Goal: Information Seeking & Learning: Learn about a topic

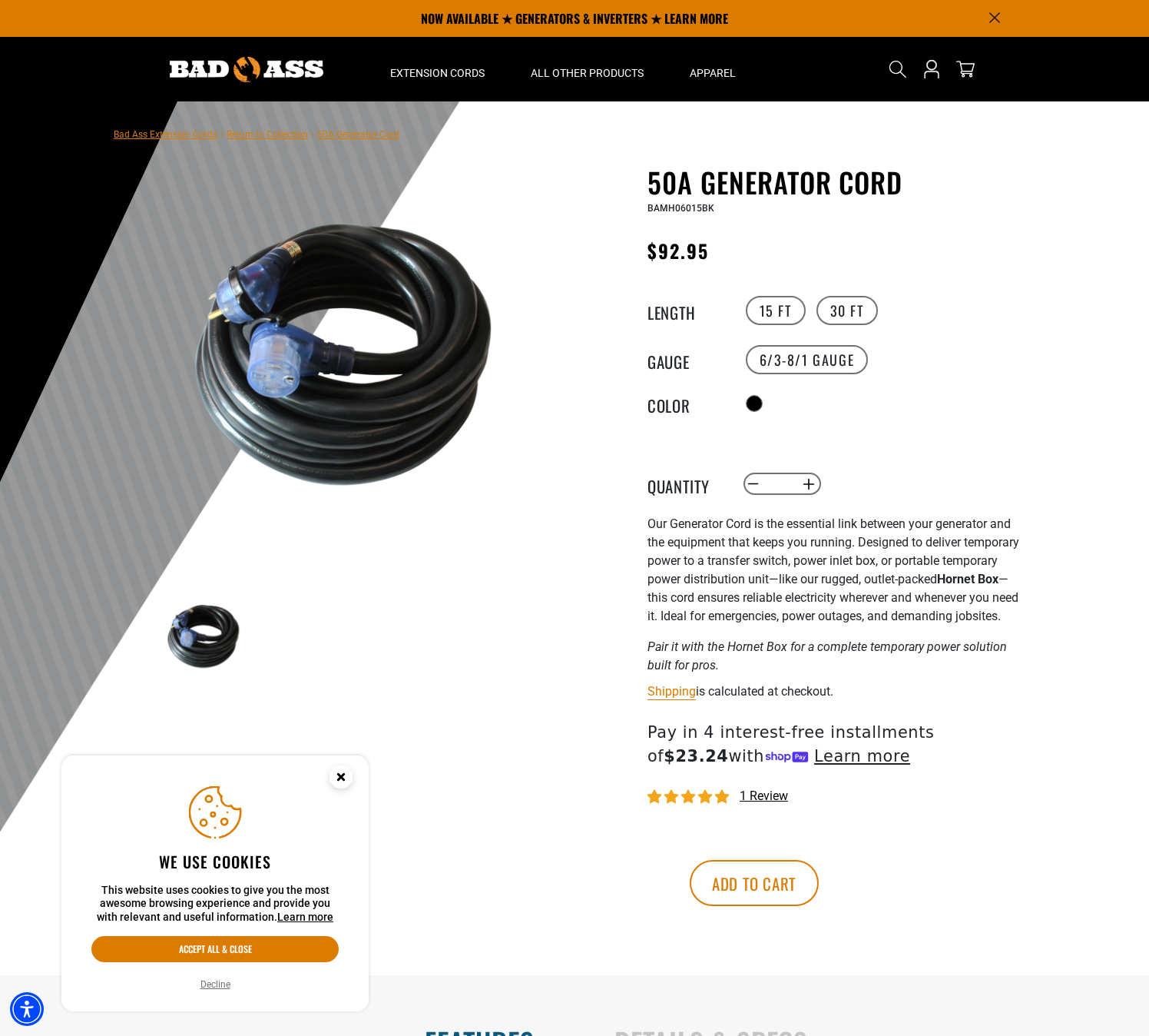
click at [293, 370] on img at bounding box center [344, 354] width 370 height 370
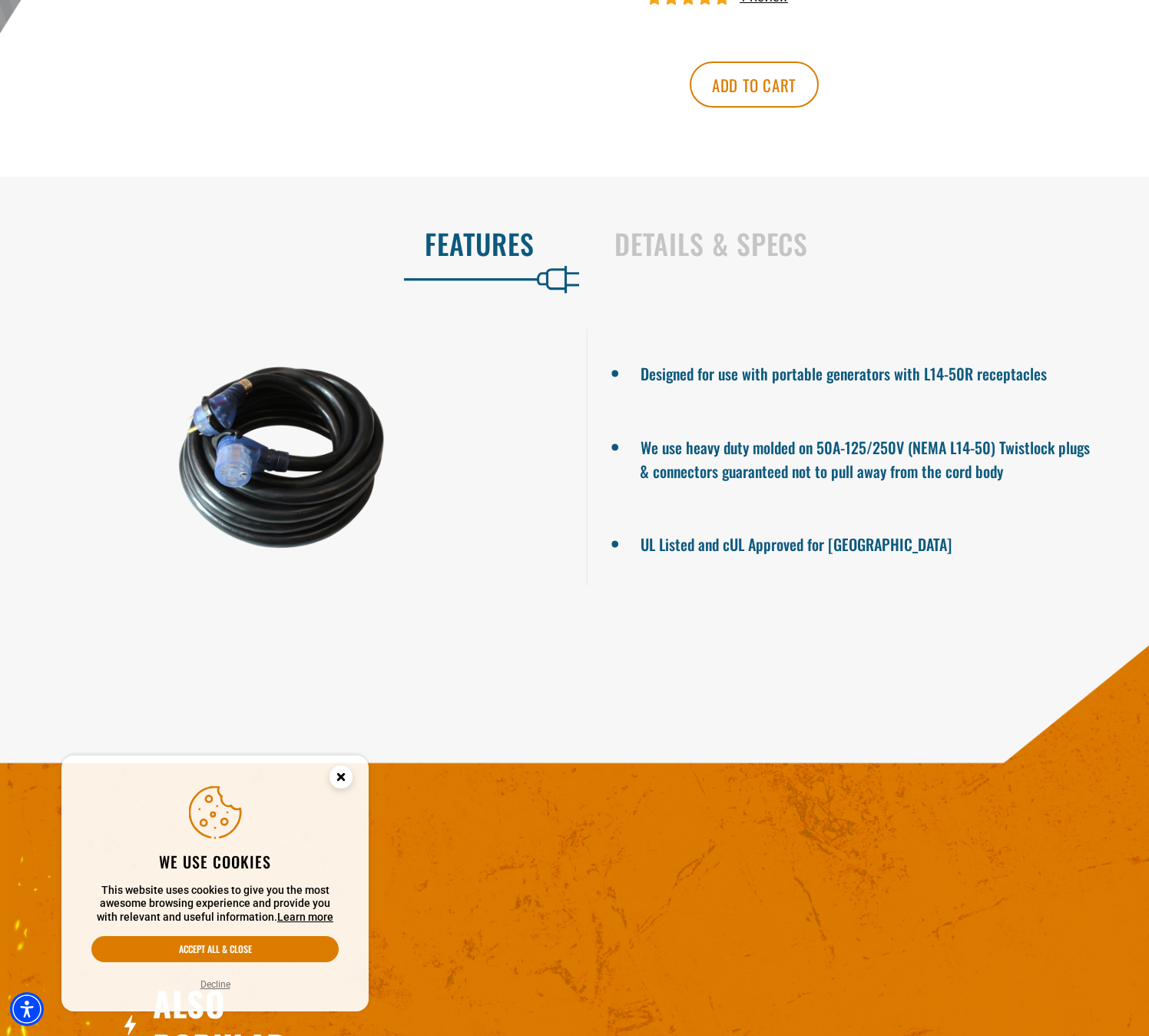
scroll to position [845, 0]
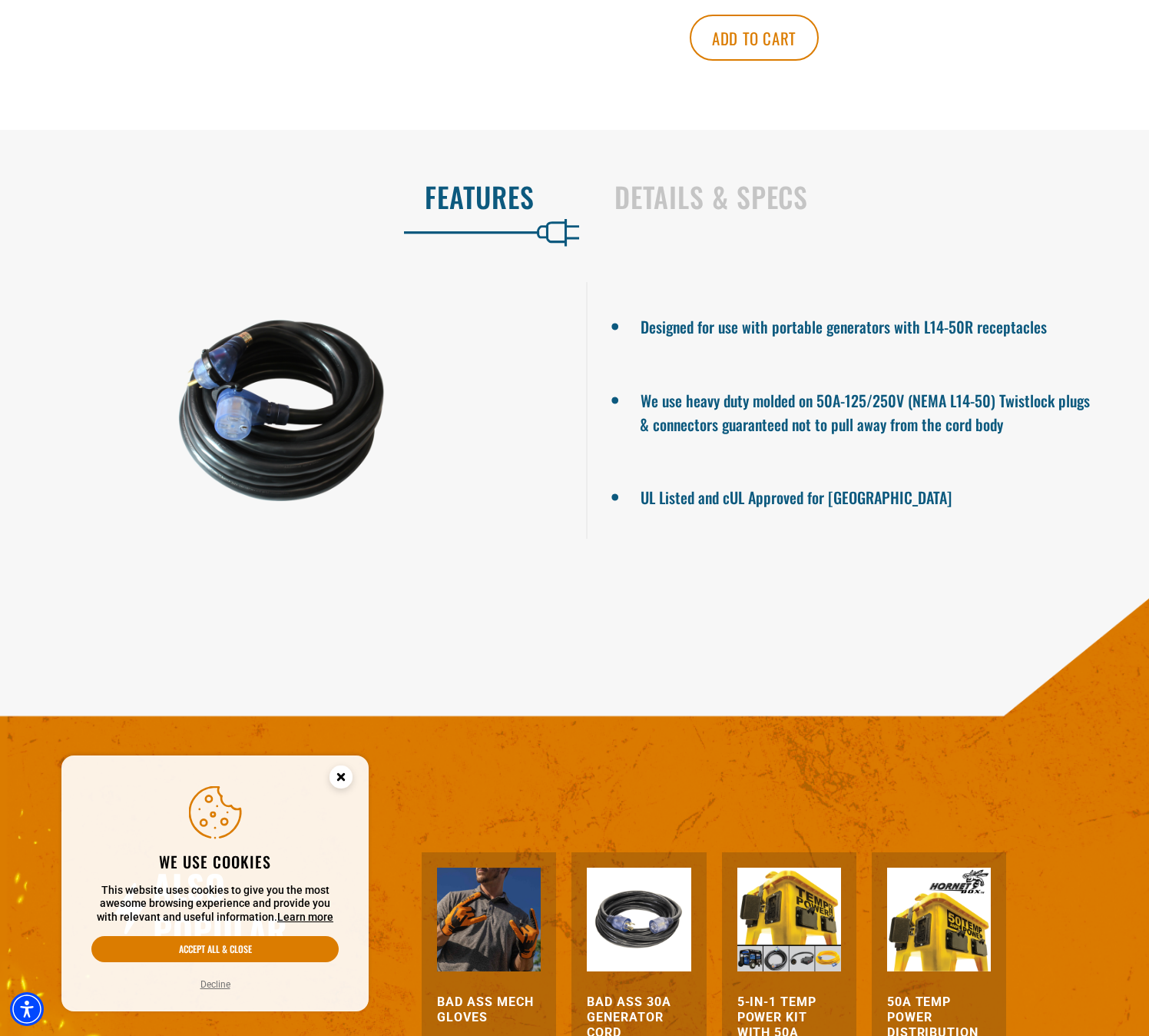
click at [222, 405] on div at bounding box center [281, 410] width 563 height 257
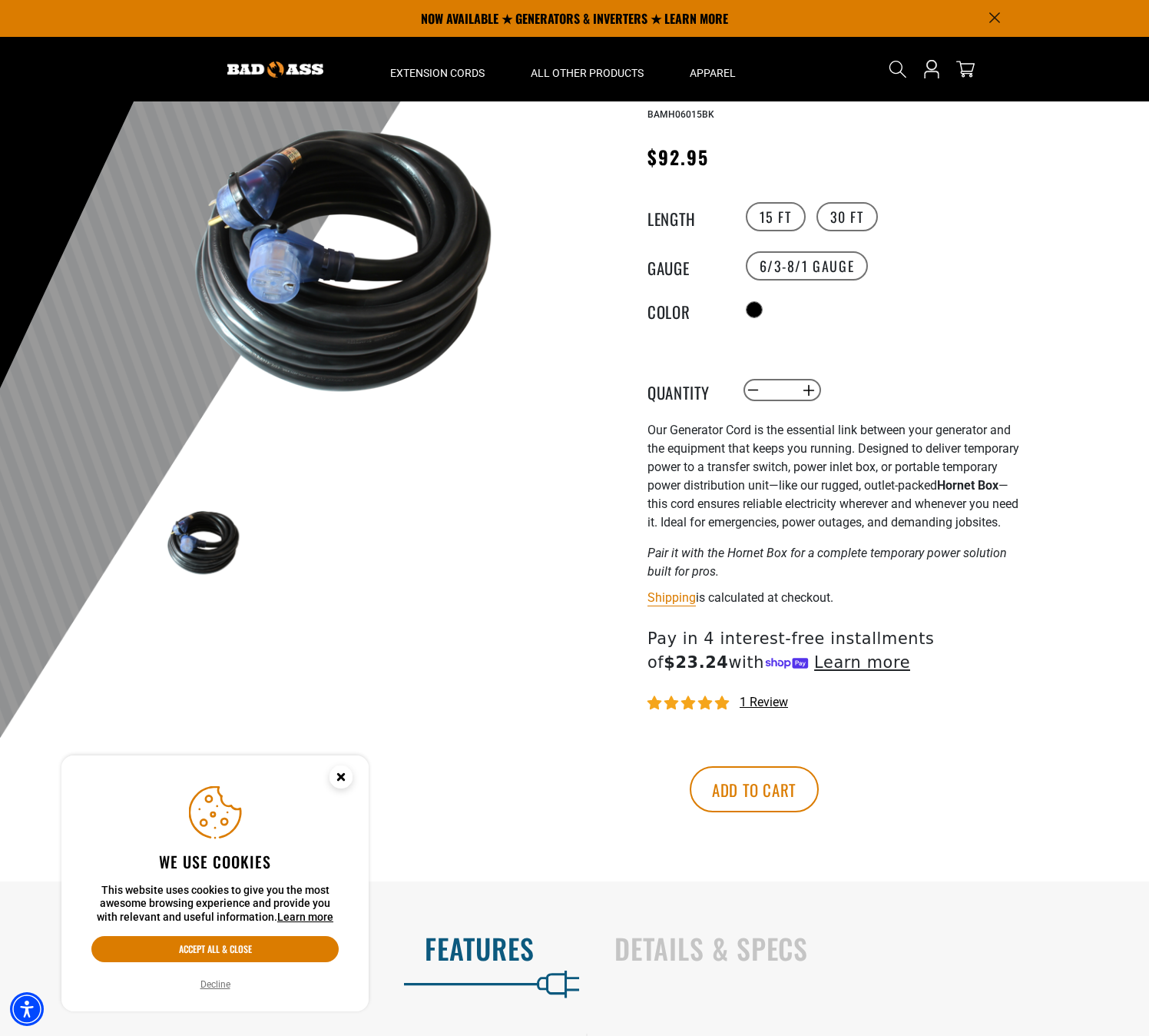
scroll to position [0, 0]
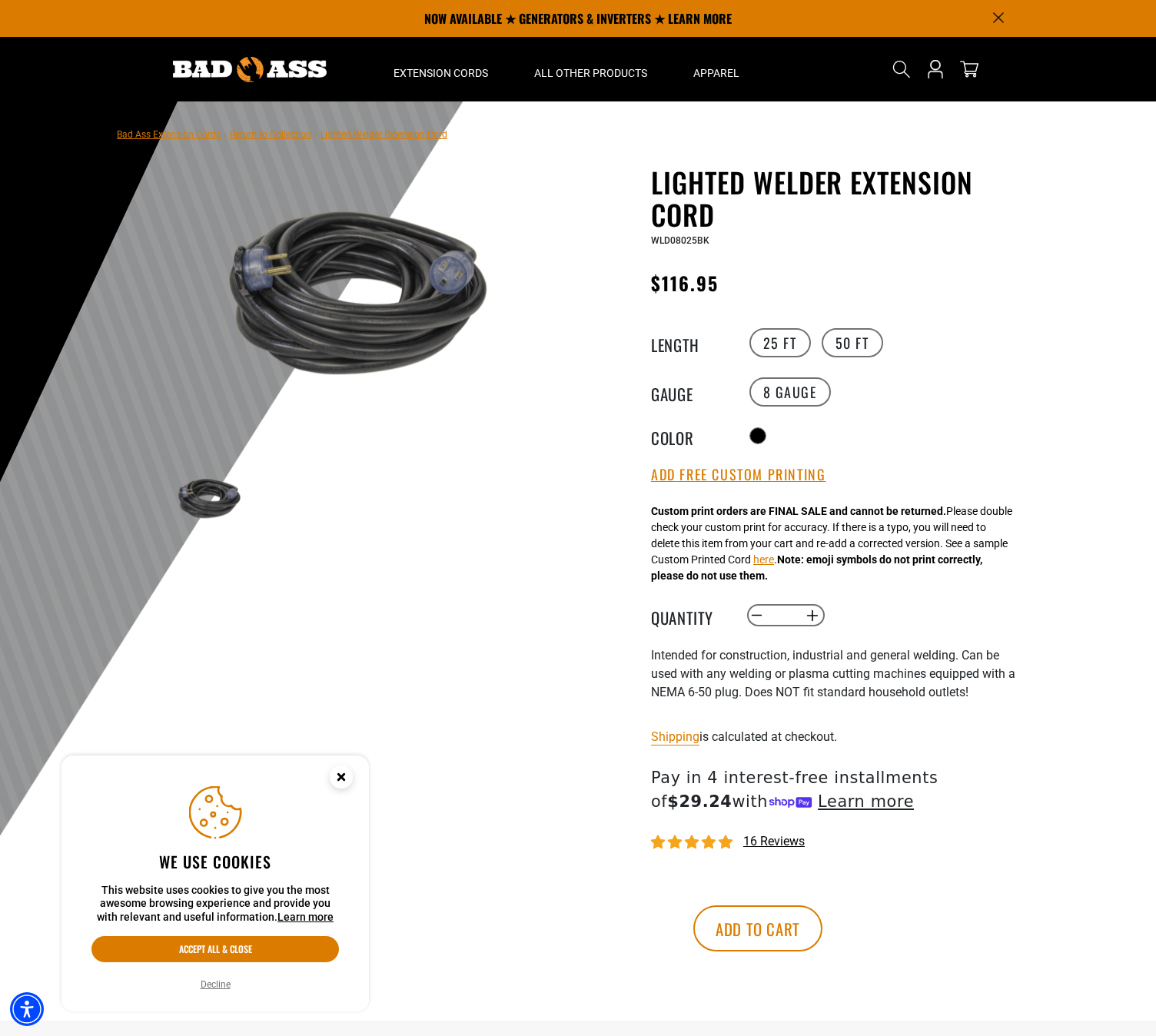
click at [276, 275] on img at bounding box center [348, 292] width 370 height 247
